Goal: Navigation & Orientation: Find specific page/section

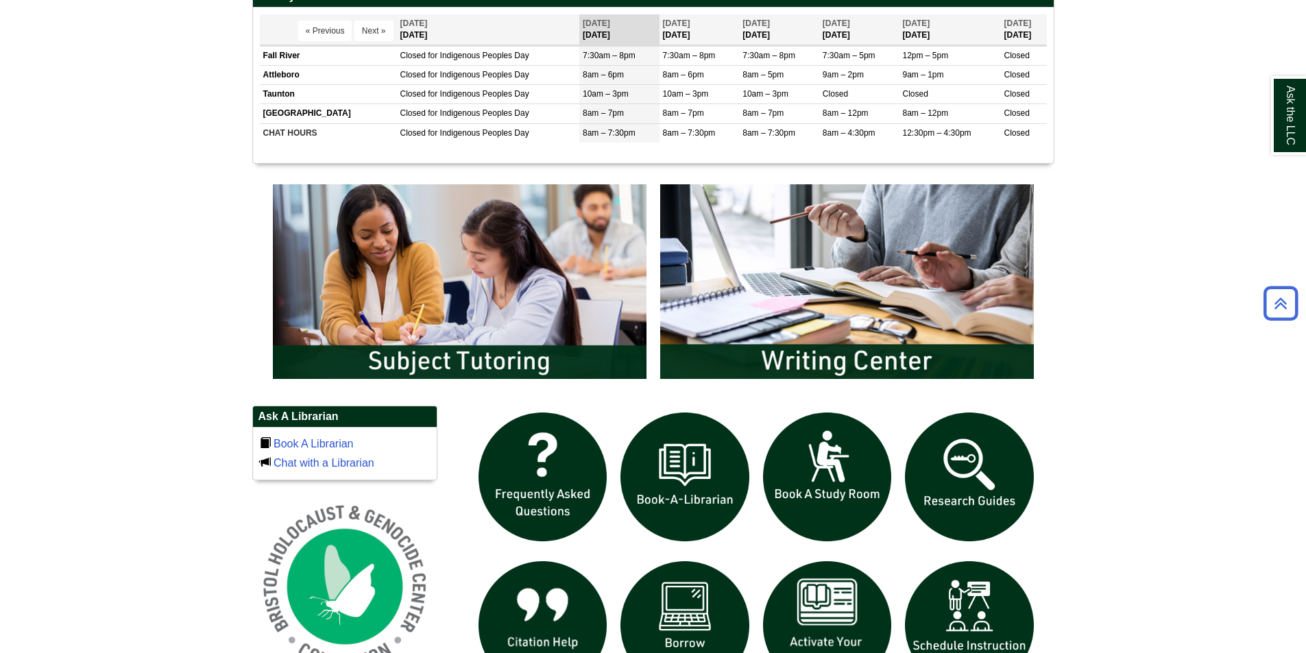
scroll to position [754, 0]
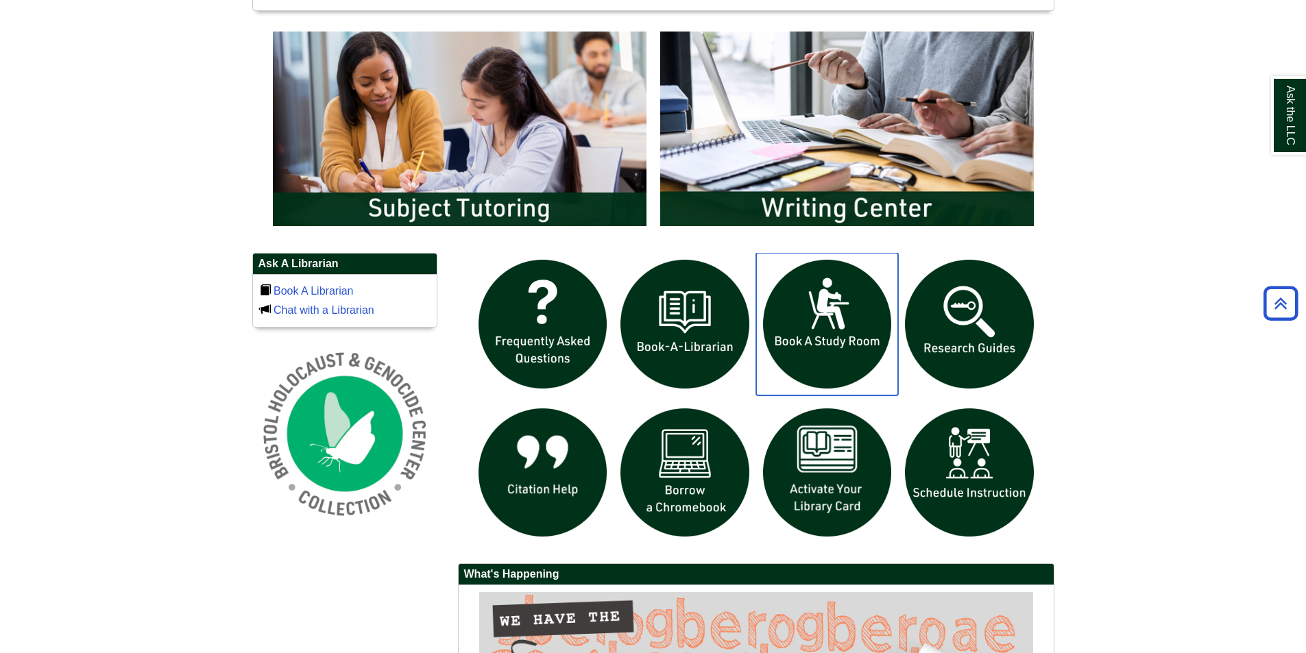
click at [845, 332] on img "slideshow" at bounding box center [827, 324] width 143 height 143
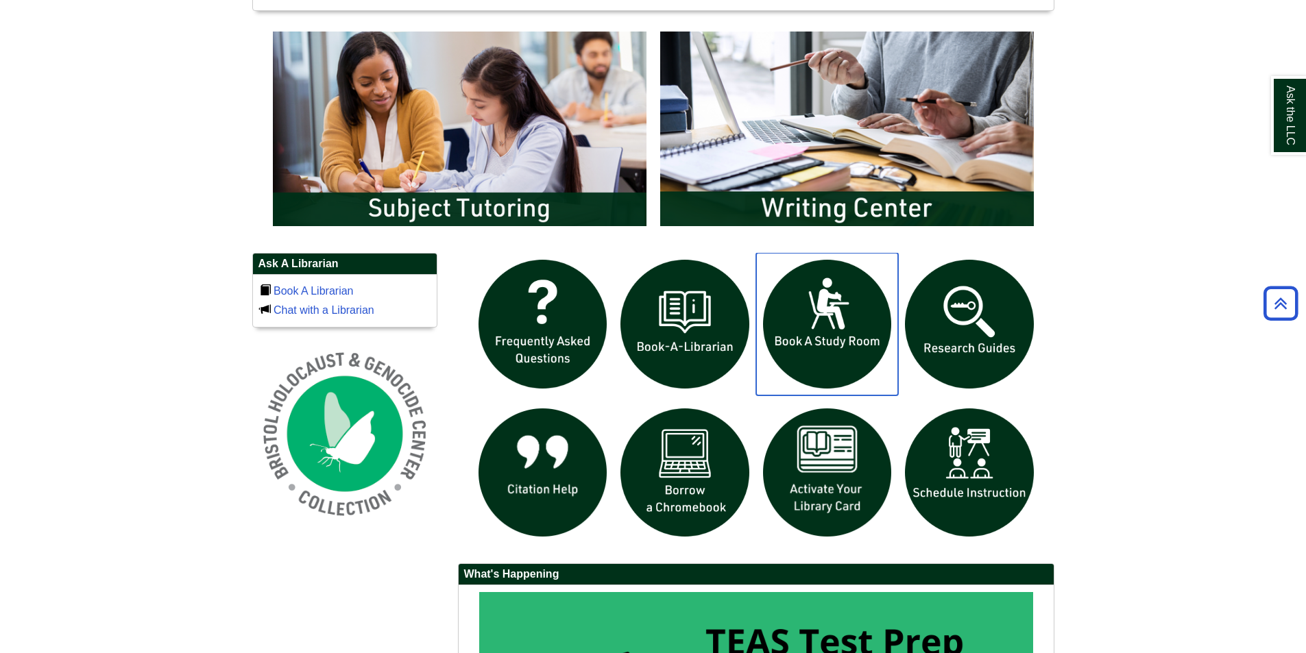
click at [823, 337] on img "slideshow" at bounding box center [827, 324] width 143 height 143
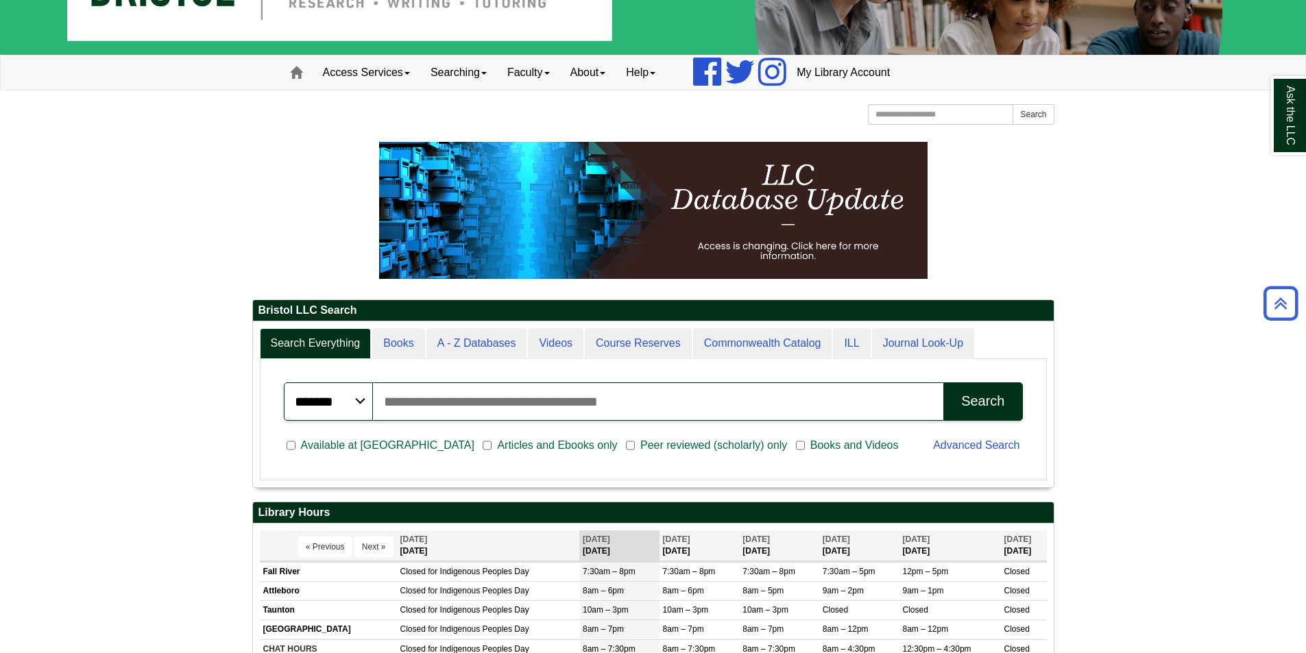
scroll to position [0, 0]
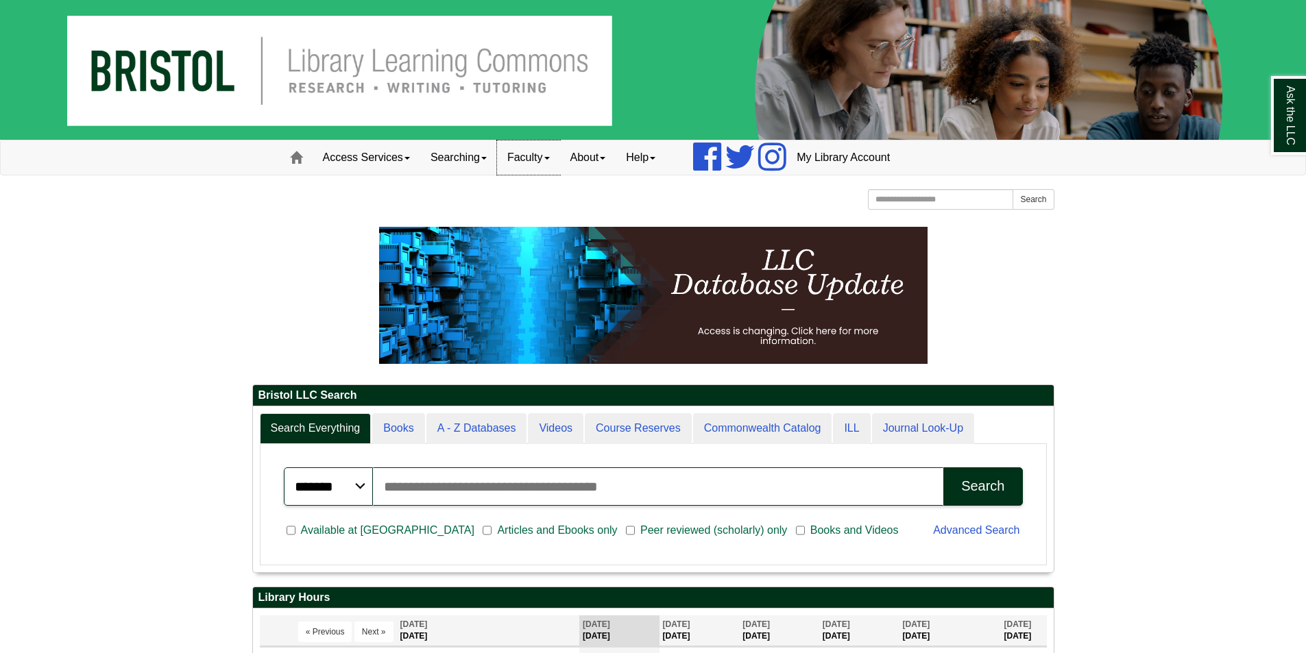
click at [532, 162] on link "Faculty" at bounding box center [528, 158] width 63 height 34
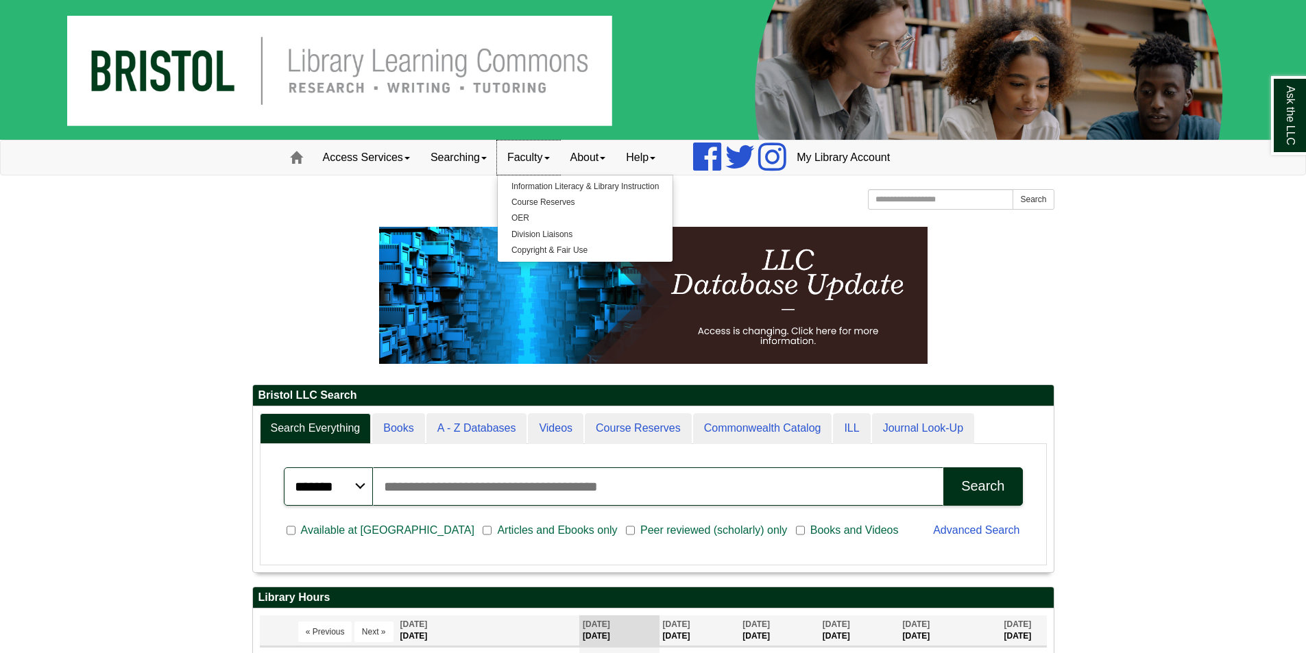
click at [553, 160] on link "Faculty" at bounding box center [528, 158] width 63 height 34
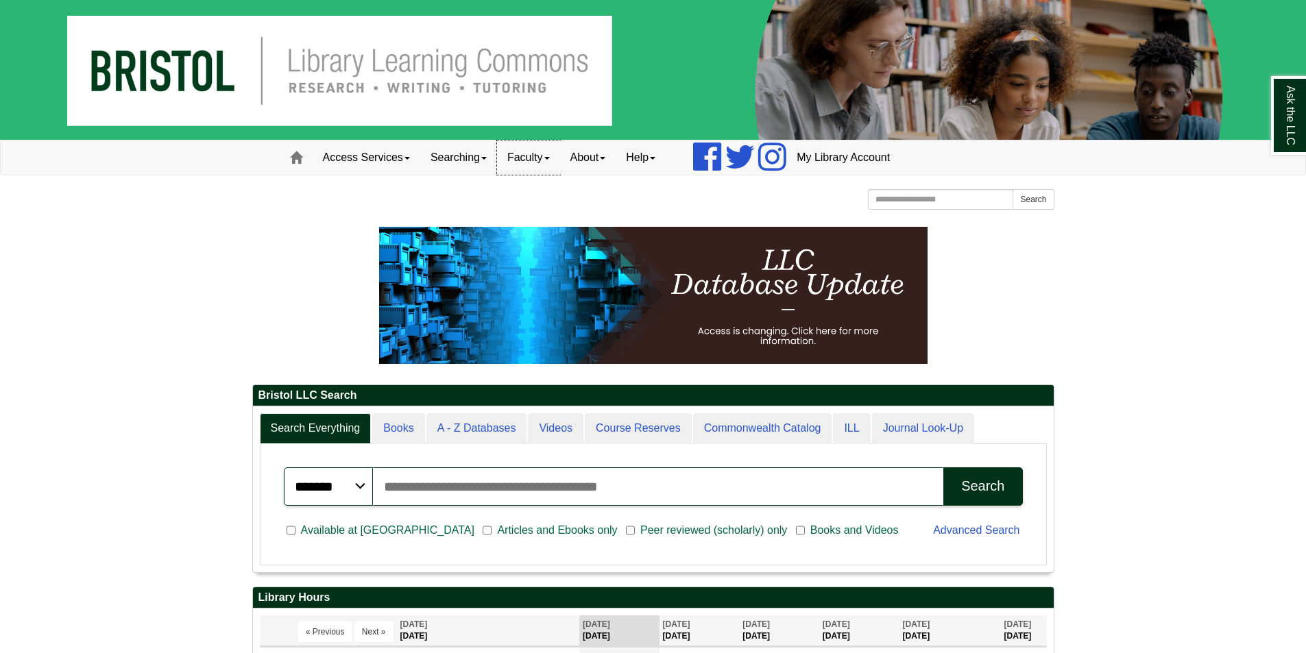
click at [552, 167] on link "Faculty" at bounding box center [528, 158] width 63 height 34
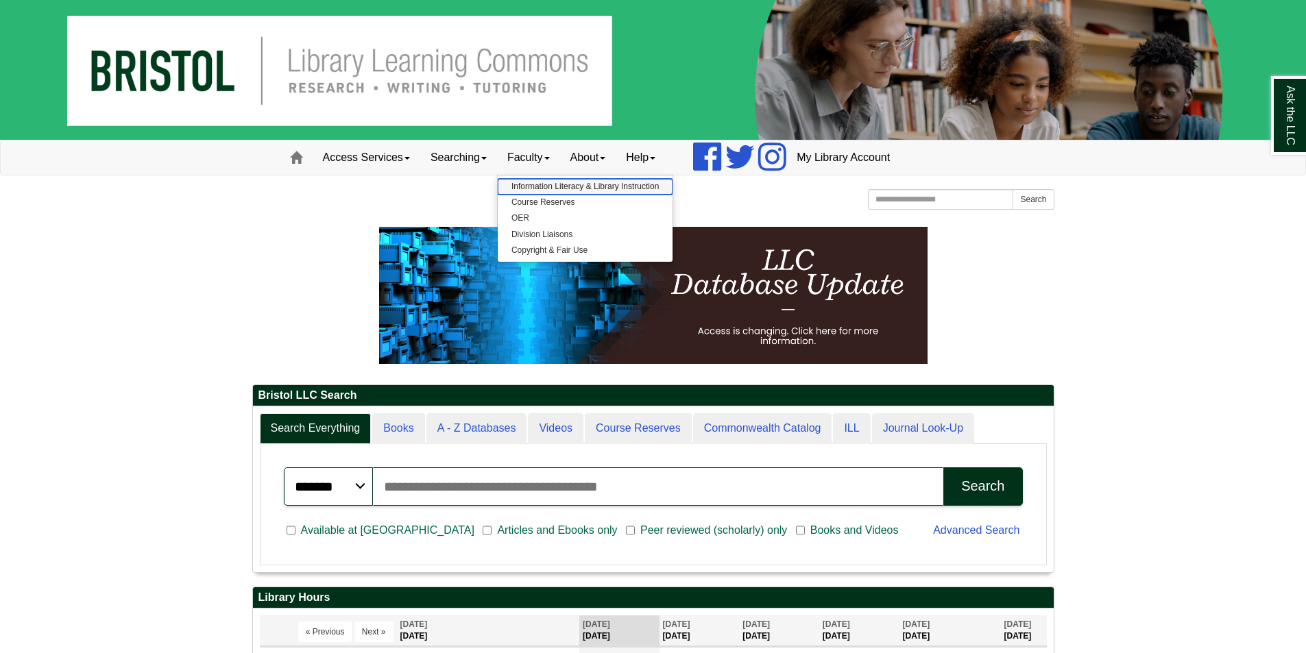
click at [544, 183] on link "Information Literacy & Library Instruction" at bounding box center [585, 187] width 175 height 16
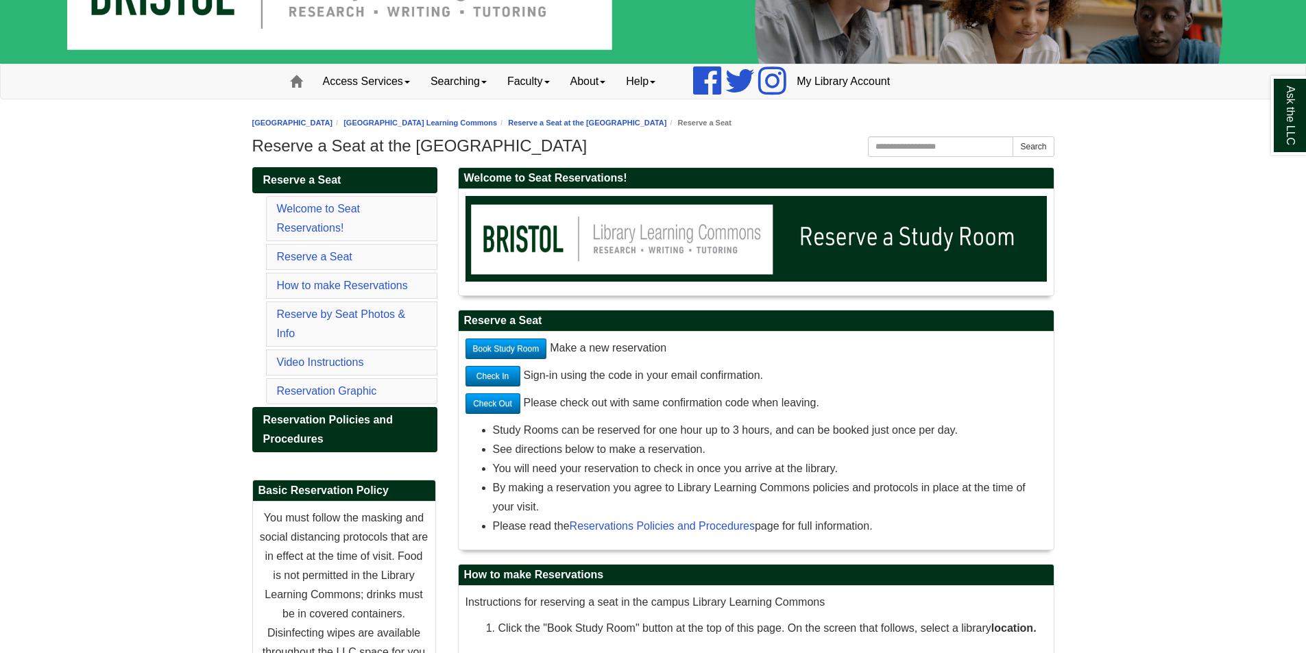
scroll to position [274, 0]
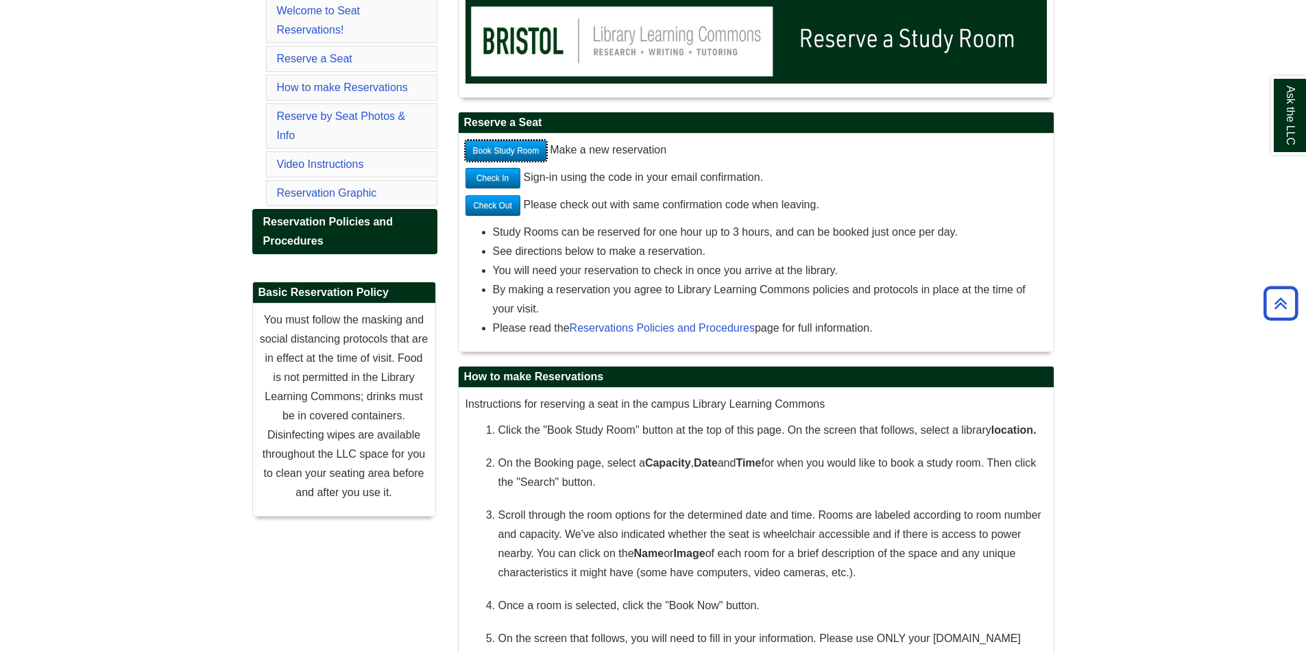
click at [500, 151] on link "Book Study Room" at bounding box center [507, 151] width 82 height 21
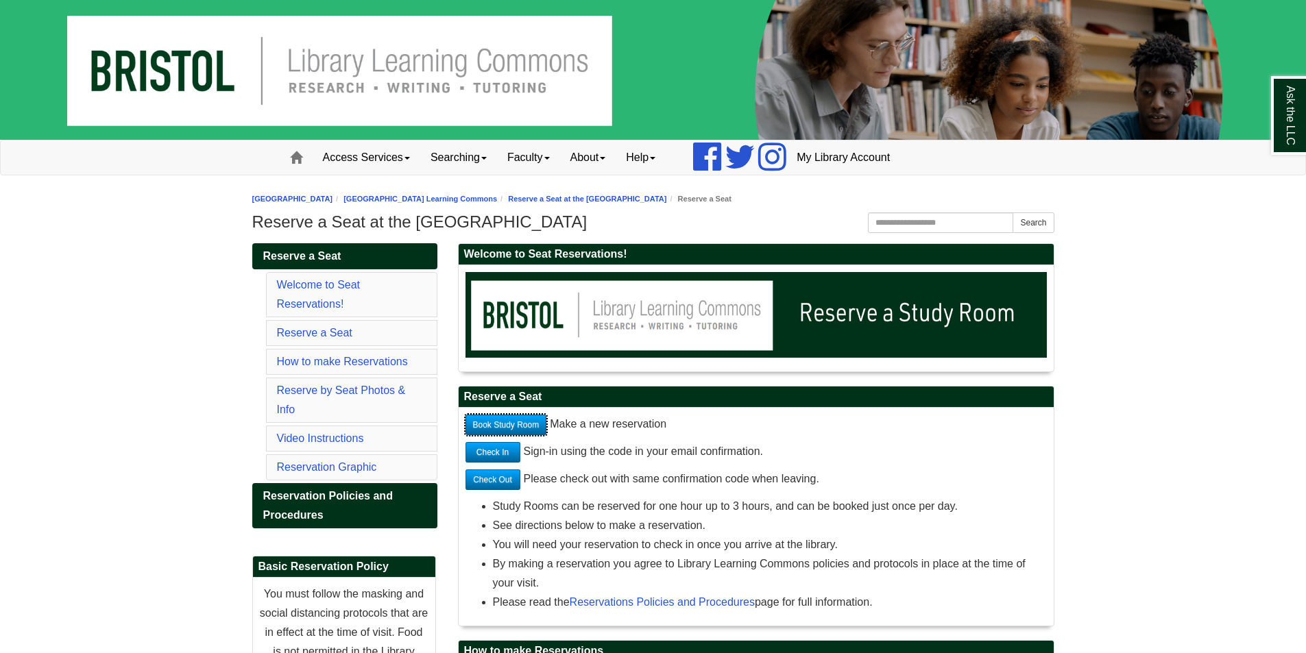
click at [510, 432] on link "Book Study Room" at bounding box center [507, 425] width 82 height 21
click at [525, 418] on link "Book Study Room" at bounding box center [507, 425] width 82 height 21
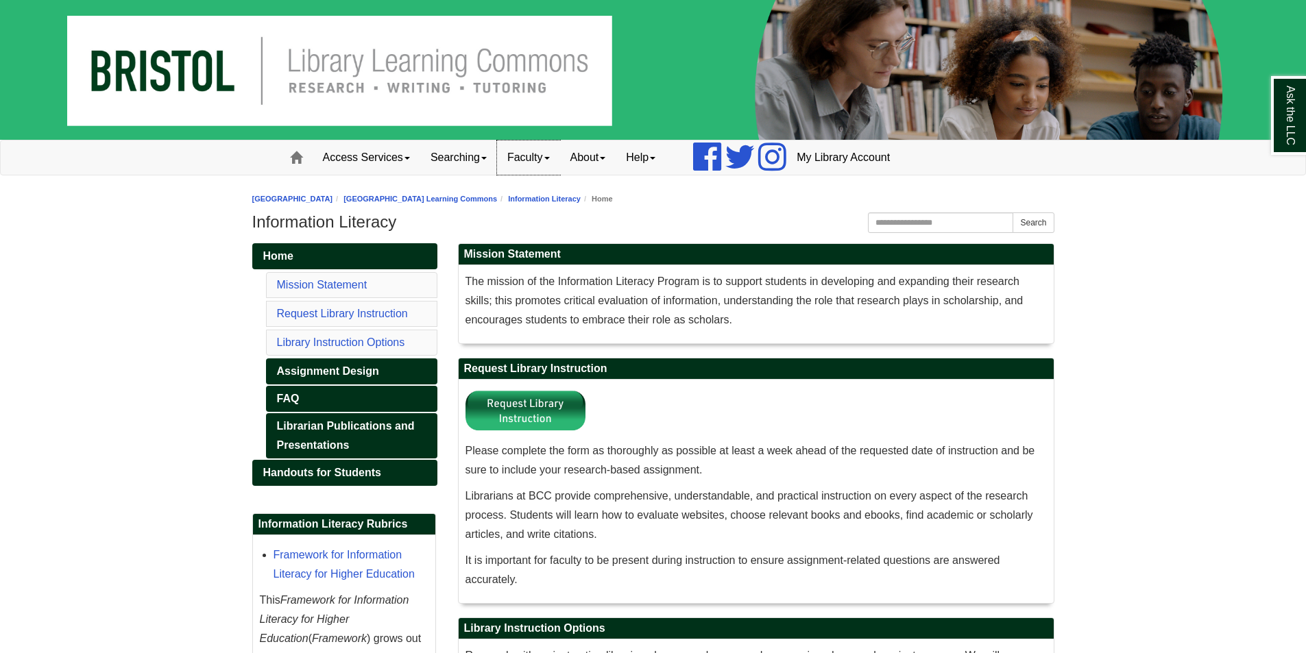
click at [527, 165] on link "Faculty" at bounding box center [528, 158] width 63 height 34
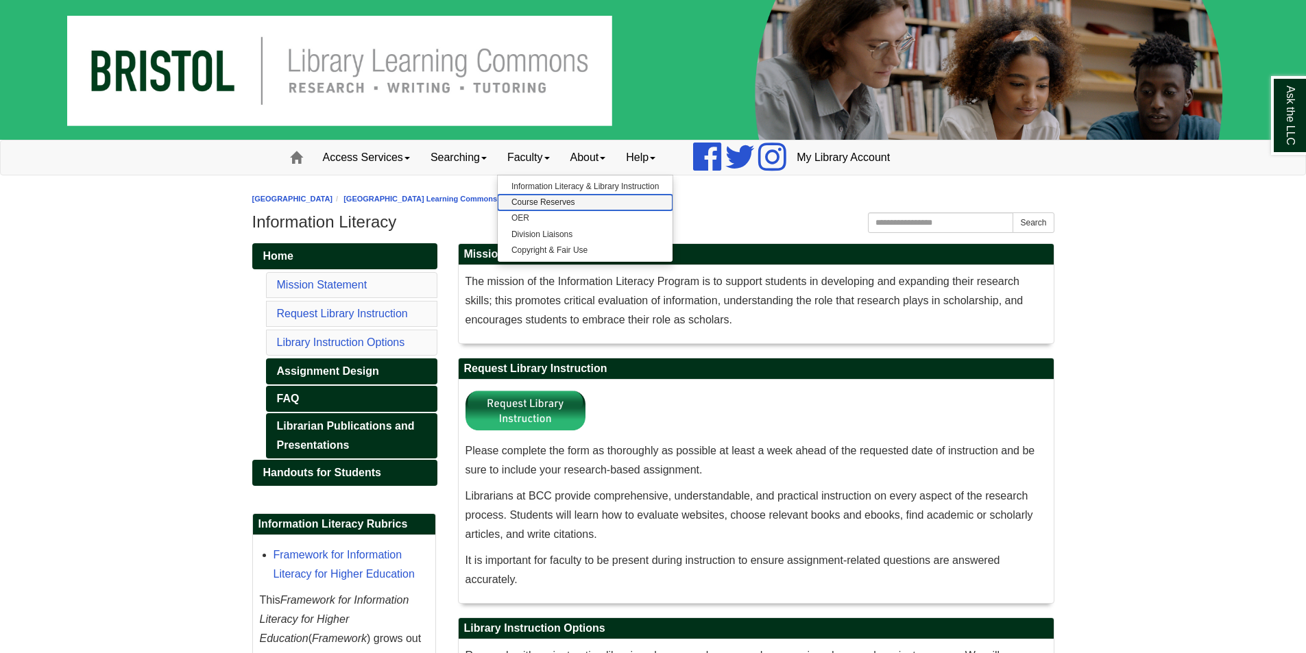
click at [564, 204] on link "Course Reserves" at bounding box center [585, 203] width 175 height 16
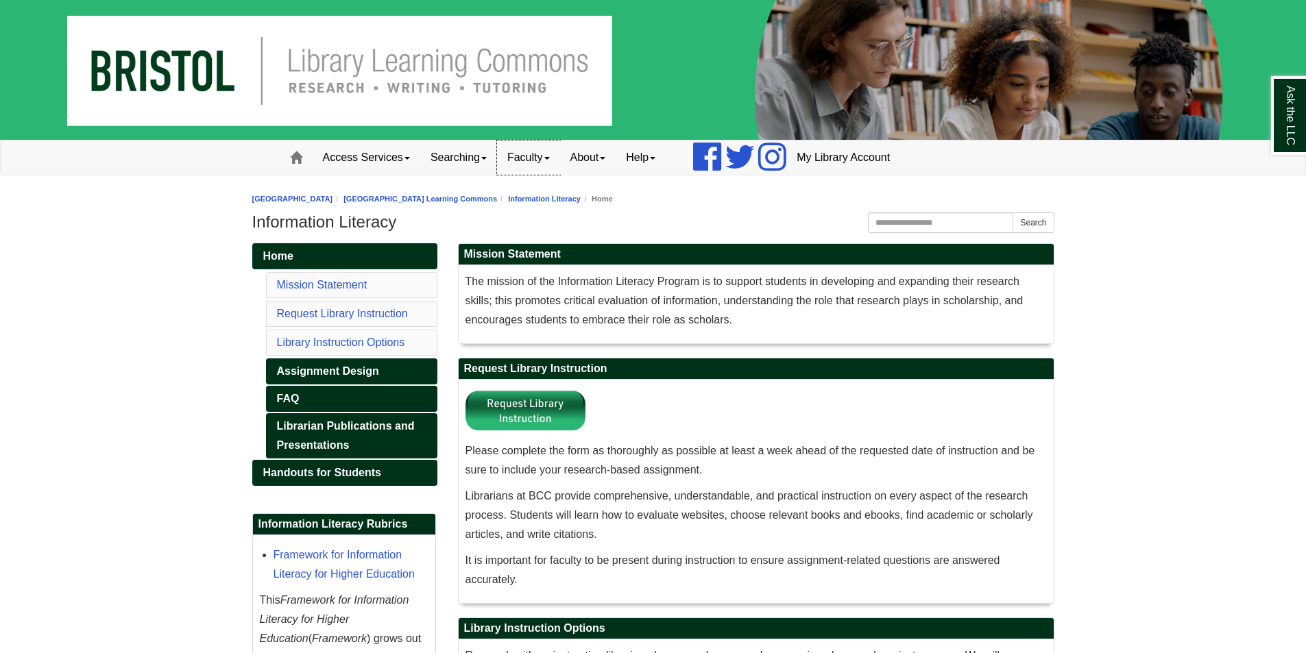
click at [548, 160] on link "Faculty" at bounding box center [528, 158] width 63 height 34
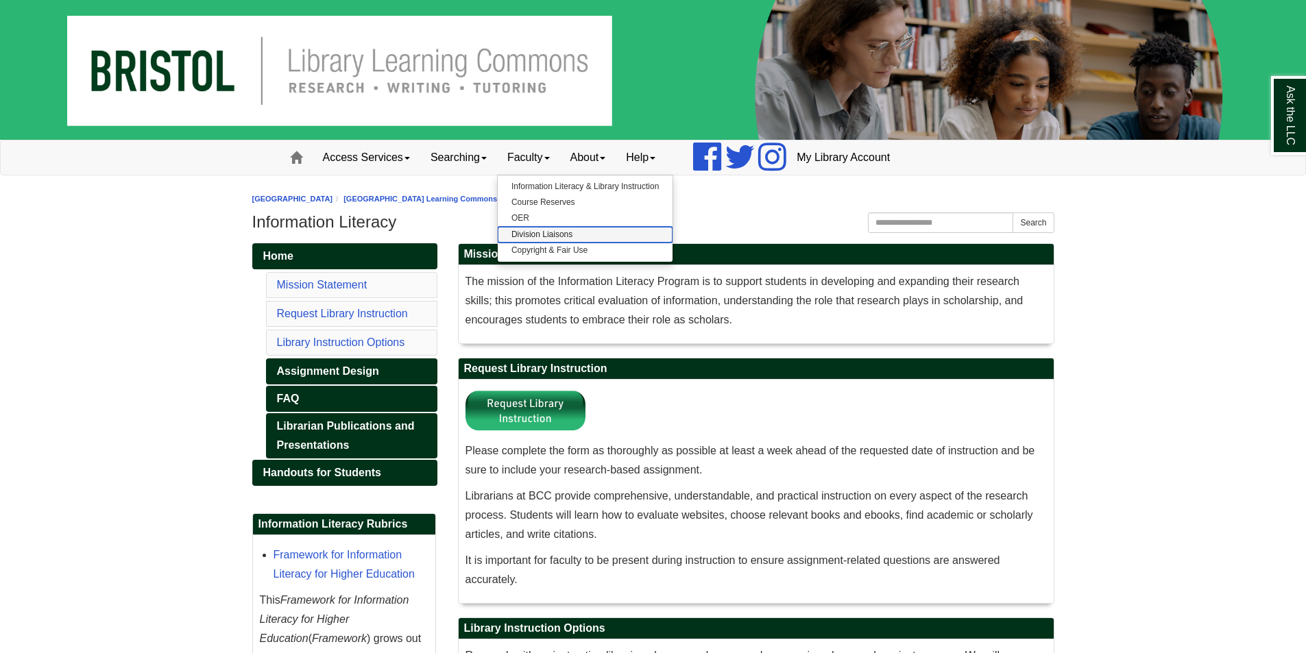
click at [548, 234] on link "Division Liaisons" at bounding box center [585, 235] width 175 height 16
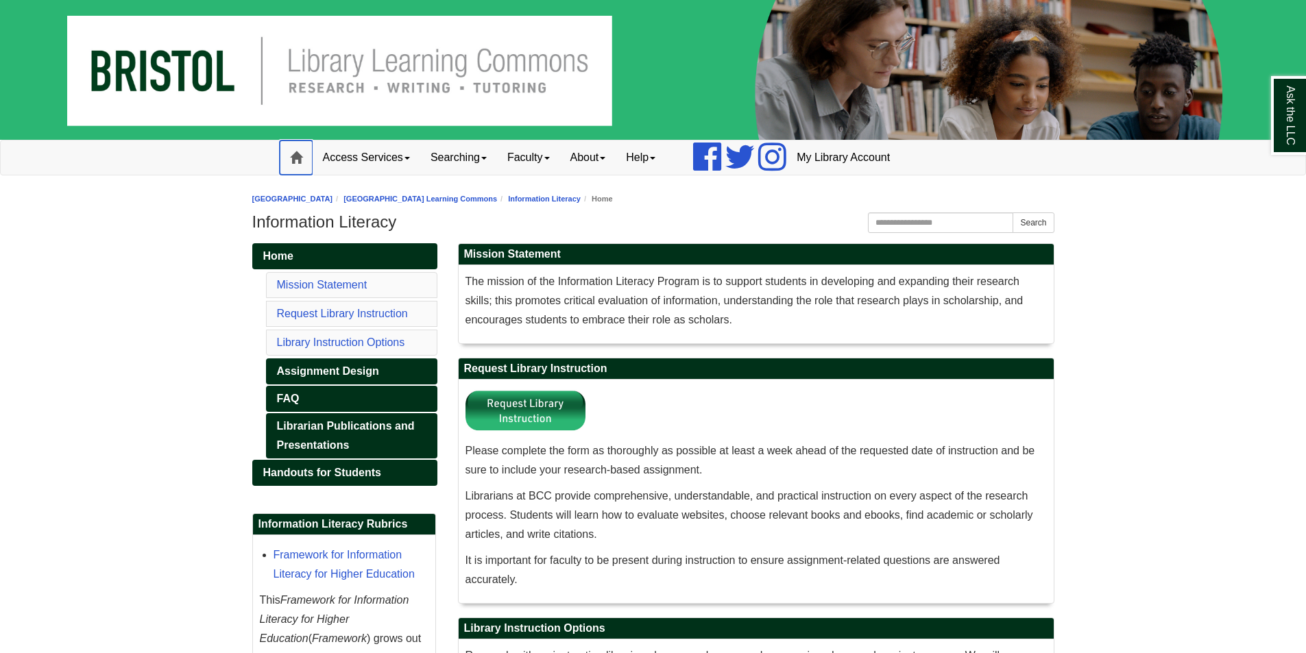
click at [301, 157] on span at bounding box center [296, 158] width 12 height 12
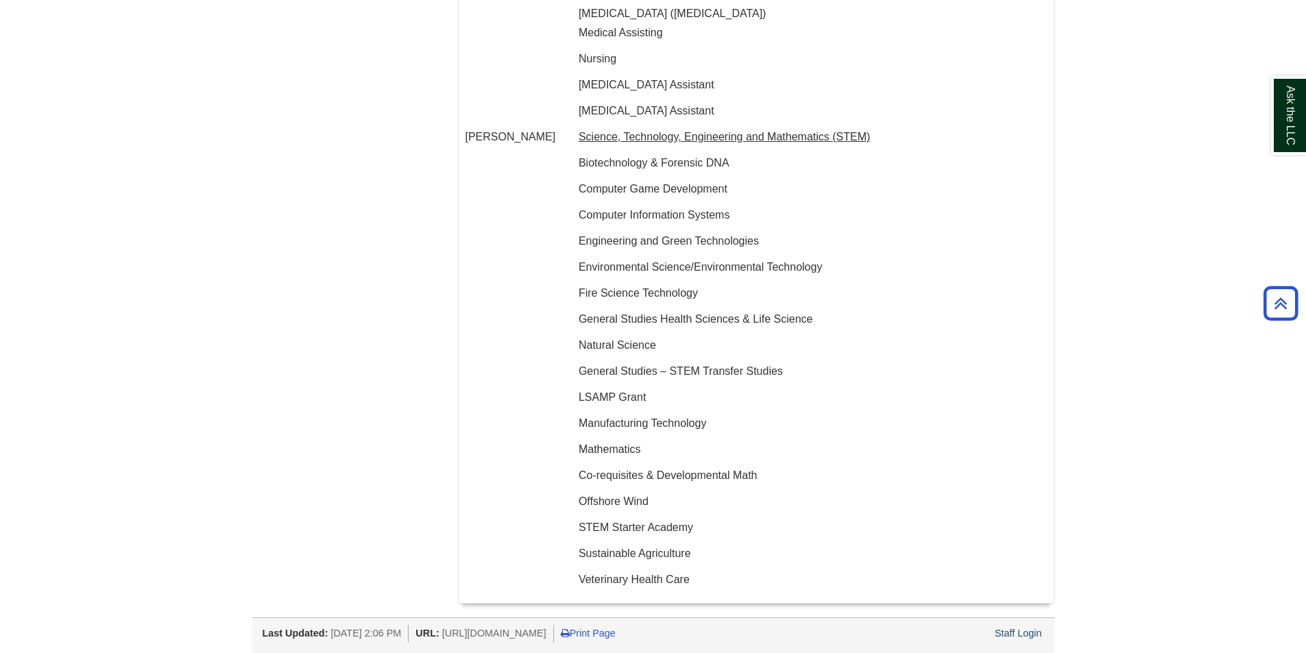
scroll to position [2984, 0]
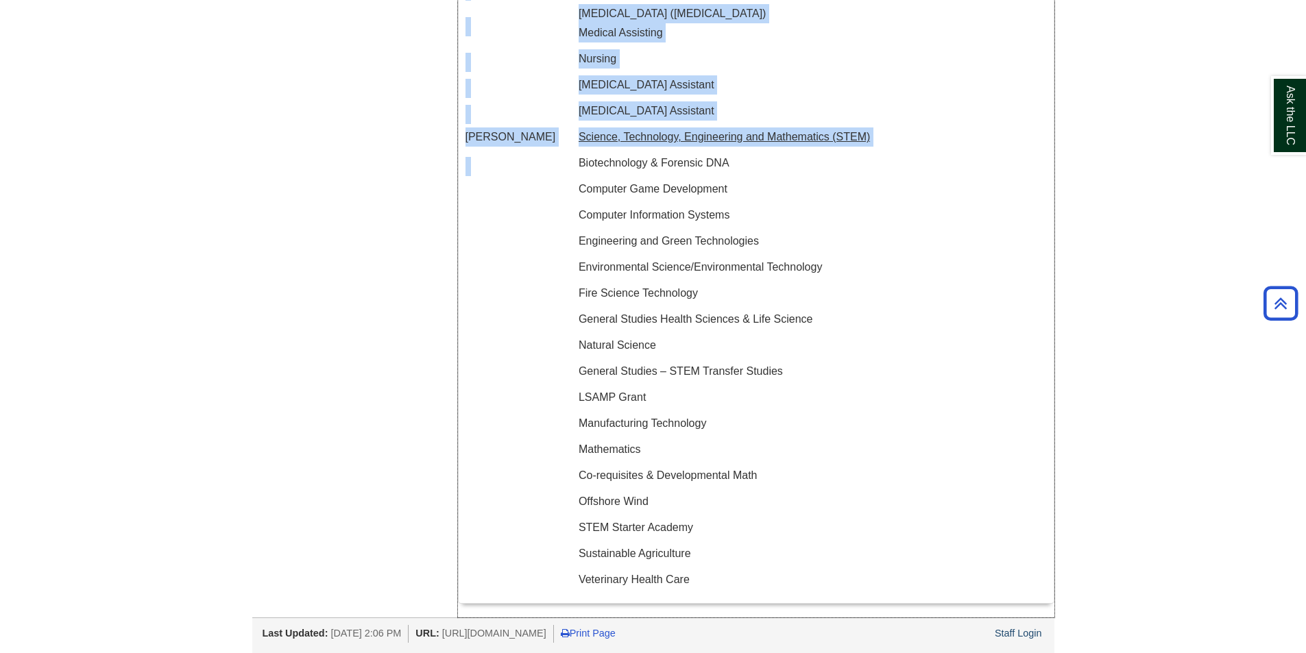
drag, startPoint x: 579, startPoint y: 160, endPoint x: 1012, endPoint y: 470, distance: 532.7
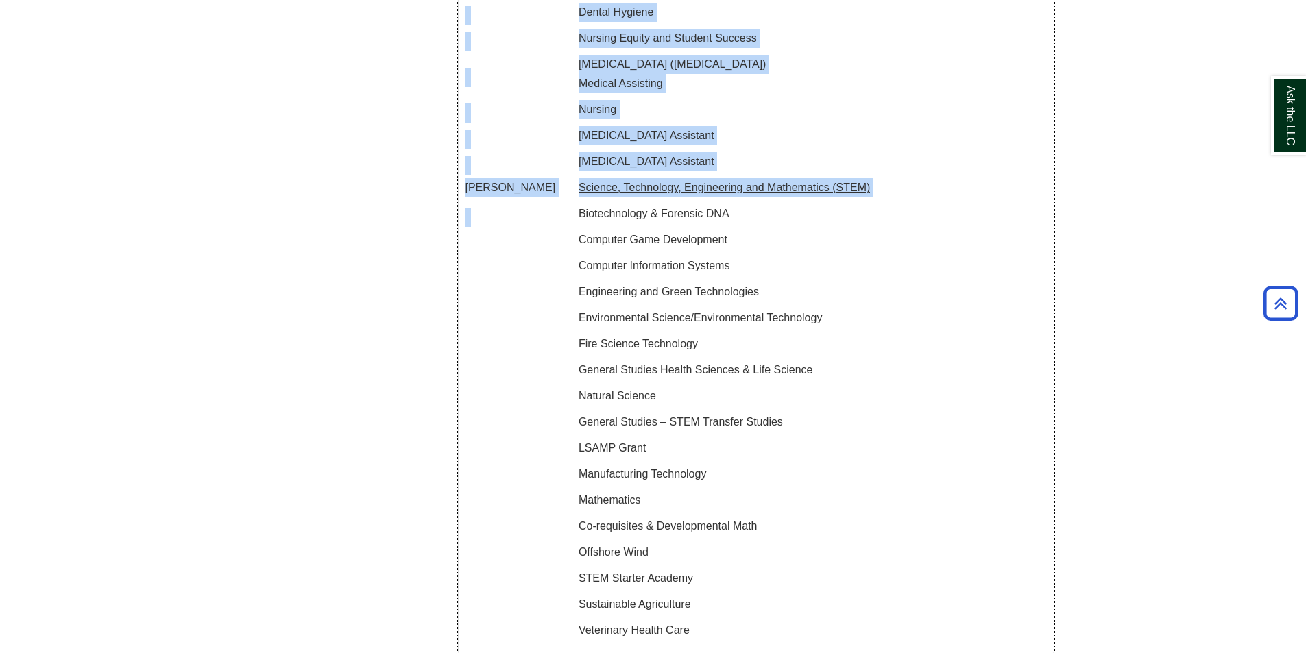
scroll to position [2573, 0]
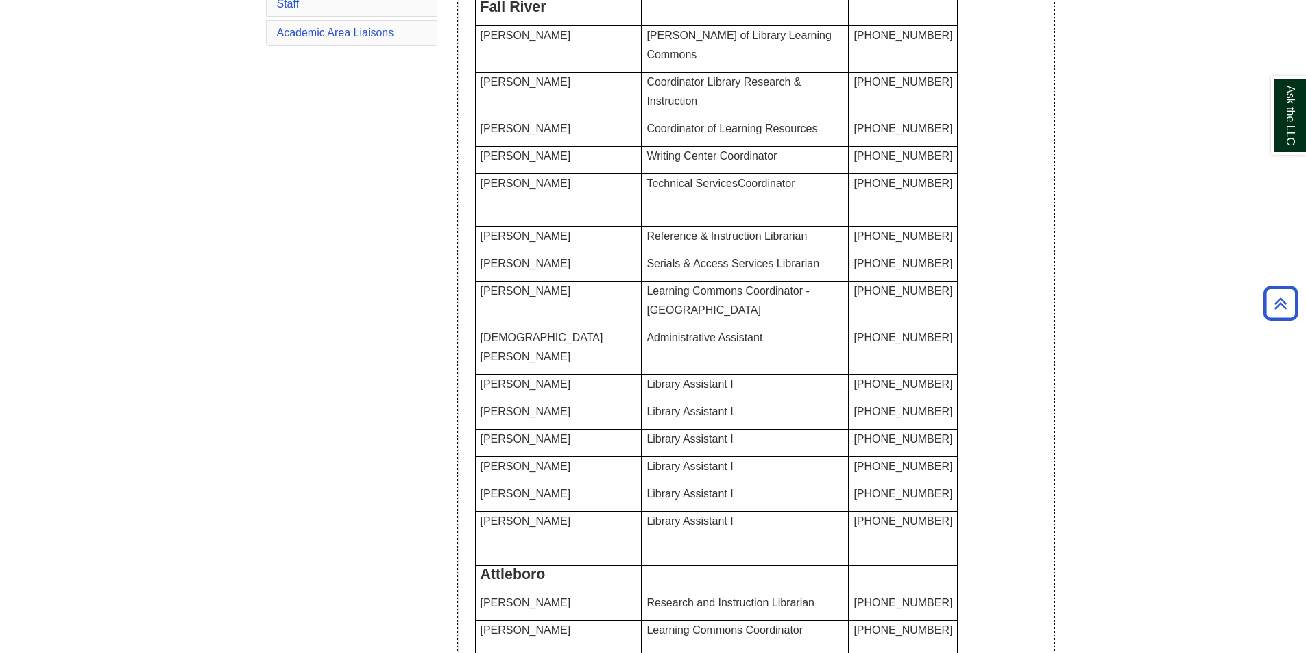
scroll to position [0, 0]
